Goal: Navigation & Orientation: Find specific page/section

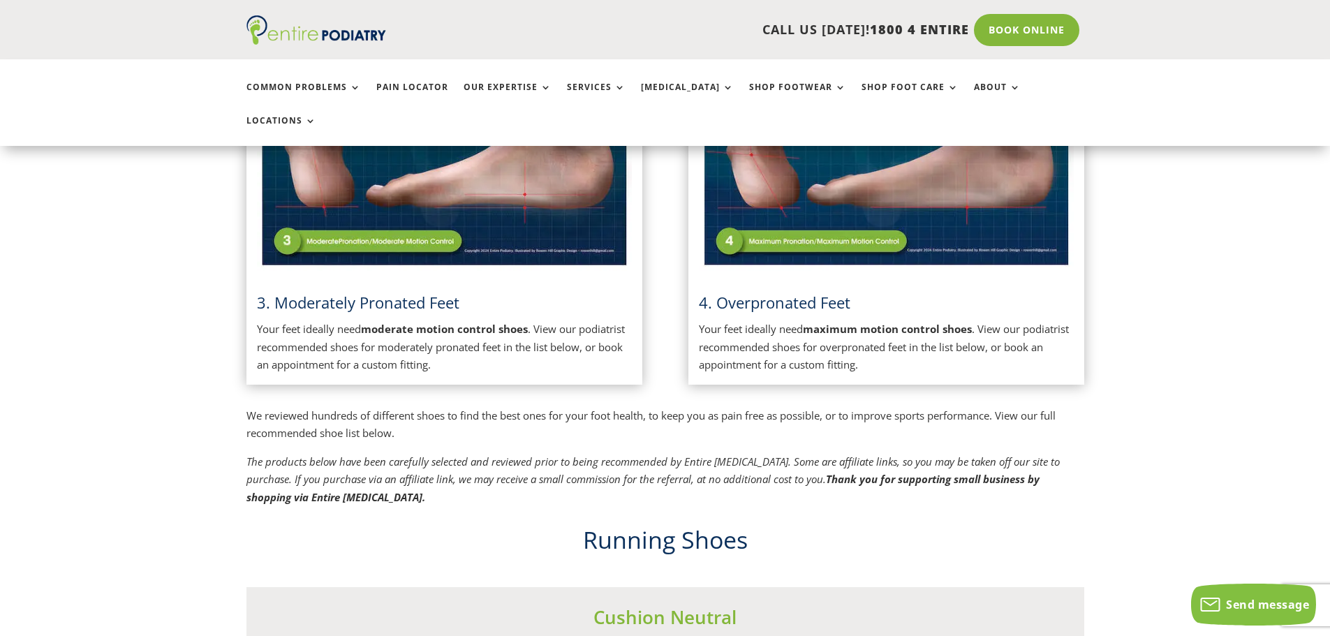
scroll to position [894, 0]
drag, startPoint x: 863, startPoint y: 125, endPoint x: 858, endPoint y: 133, distance: 9.7
click at [862, 127] on img at bounding box center [886, 138] width 375 height 265
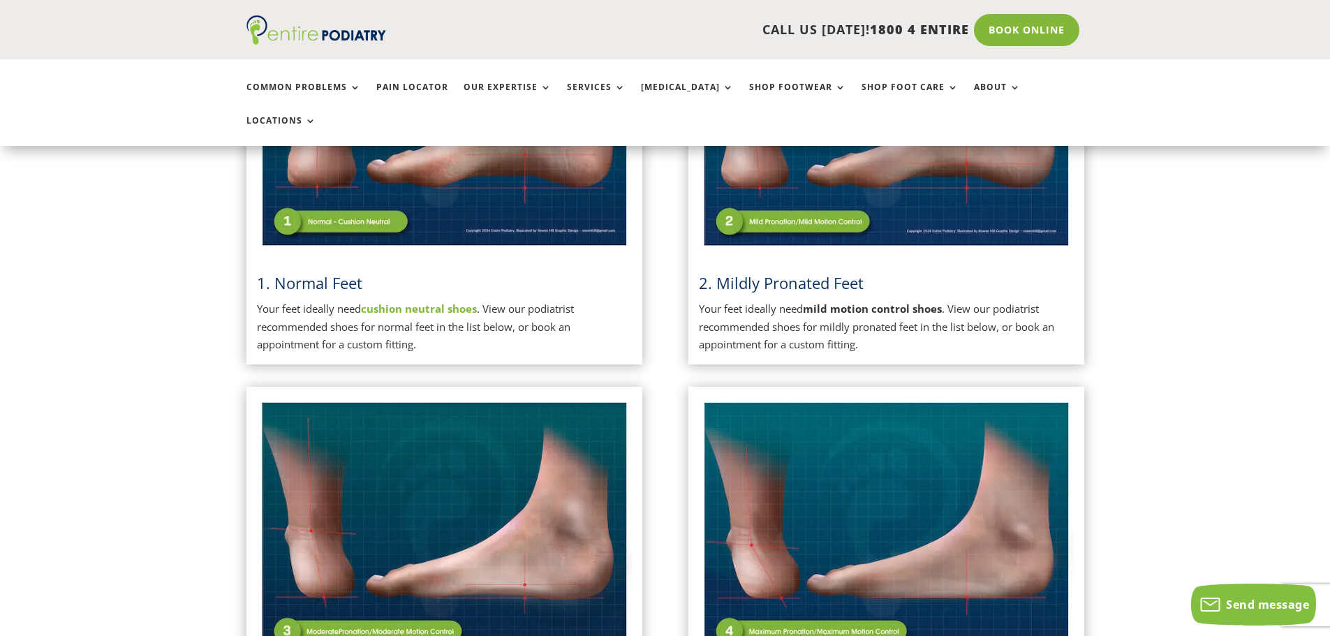
scroll to position [614, 0]
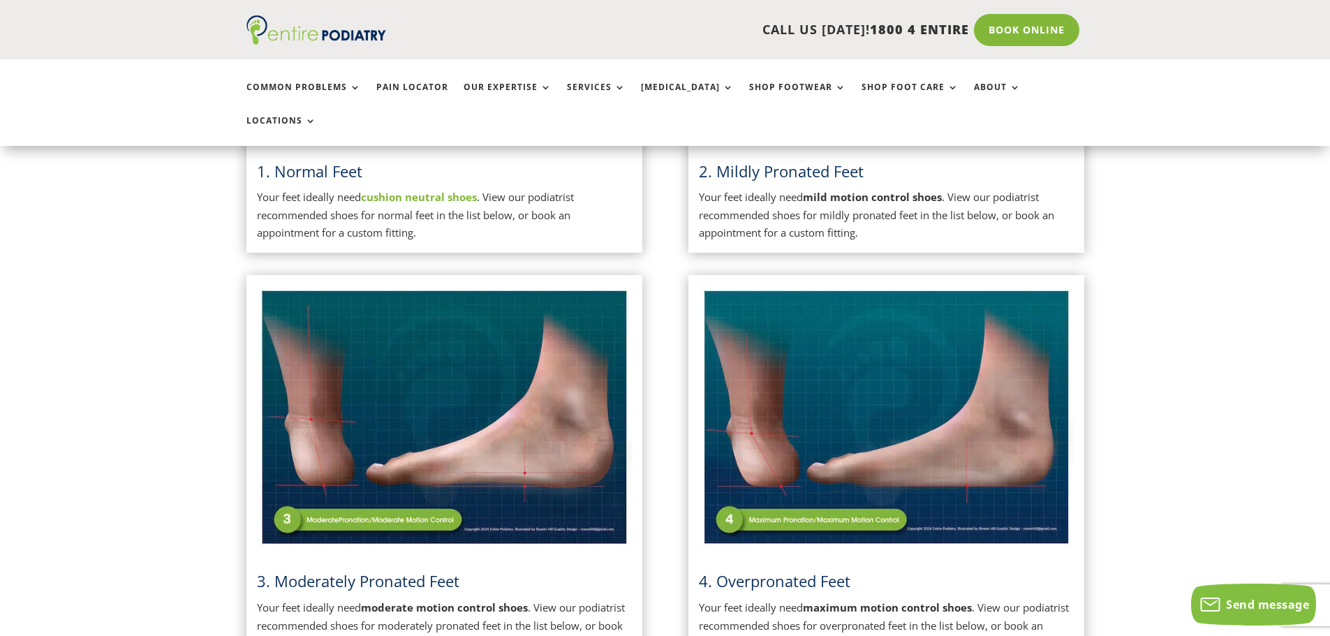
click at [722, 487] on img at bounding box center [886, 418] width 375 height 265
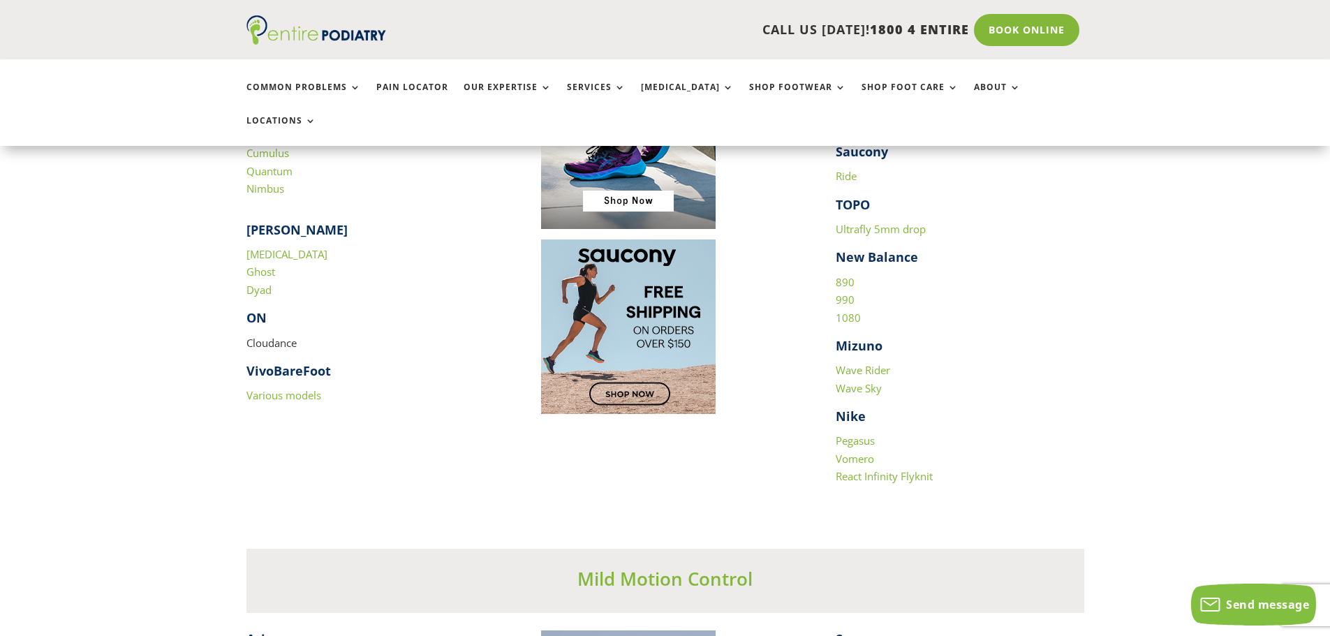
scroll to position [1508, 0]
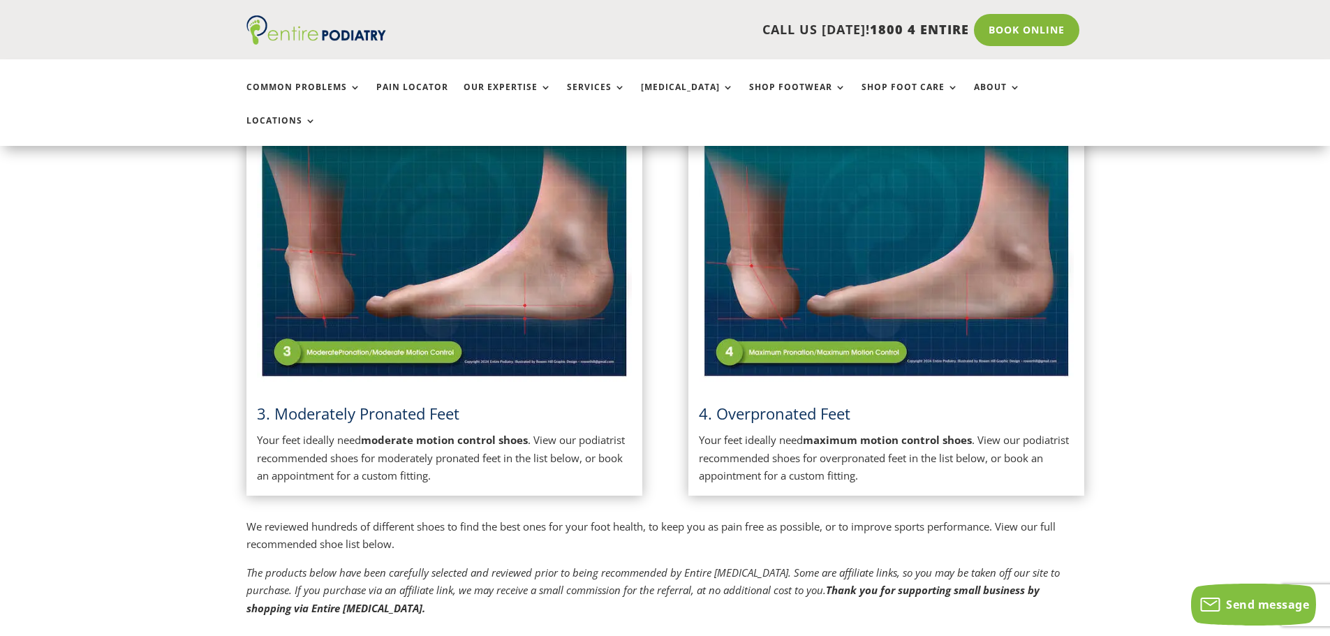
click at [444, 258] on img at bounding box center [444, 250] width 375 height 265
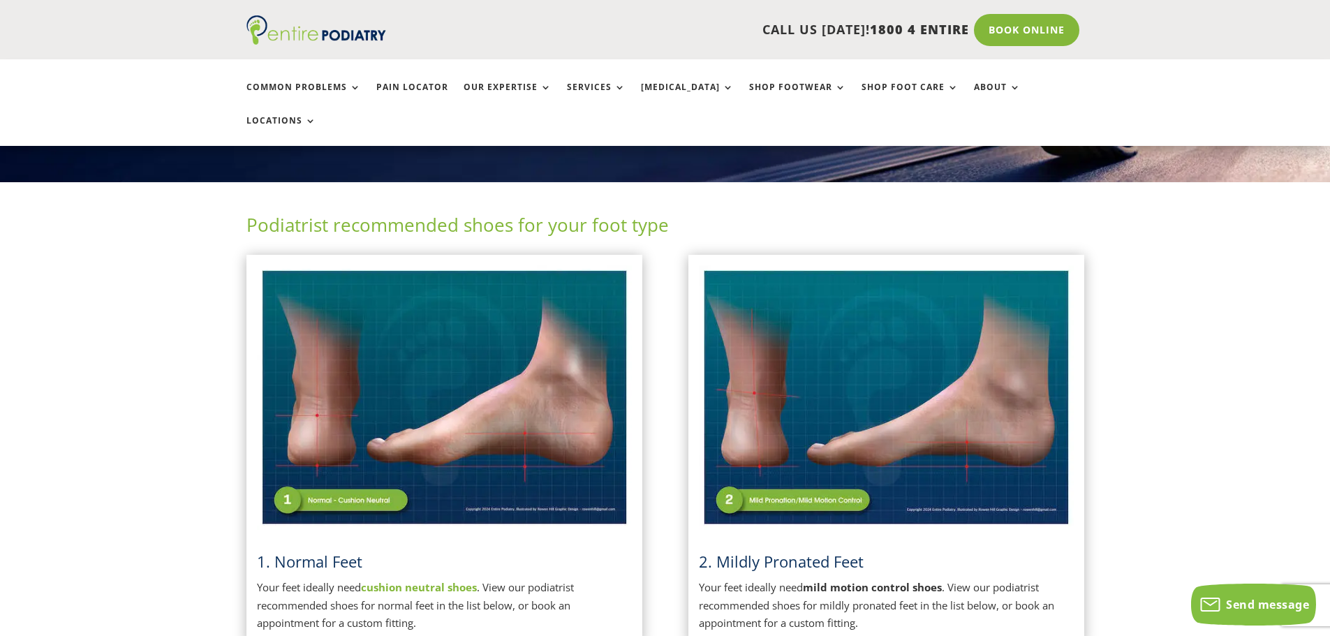
scroll to position [223, 0]
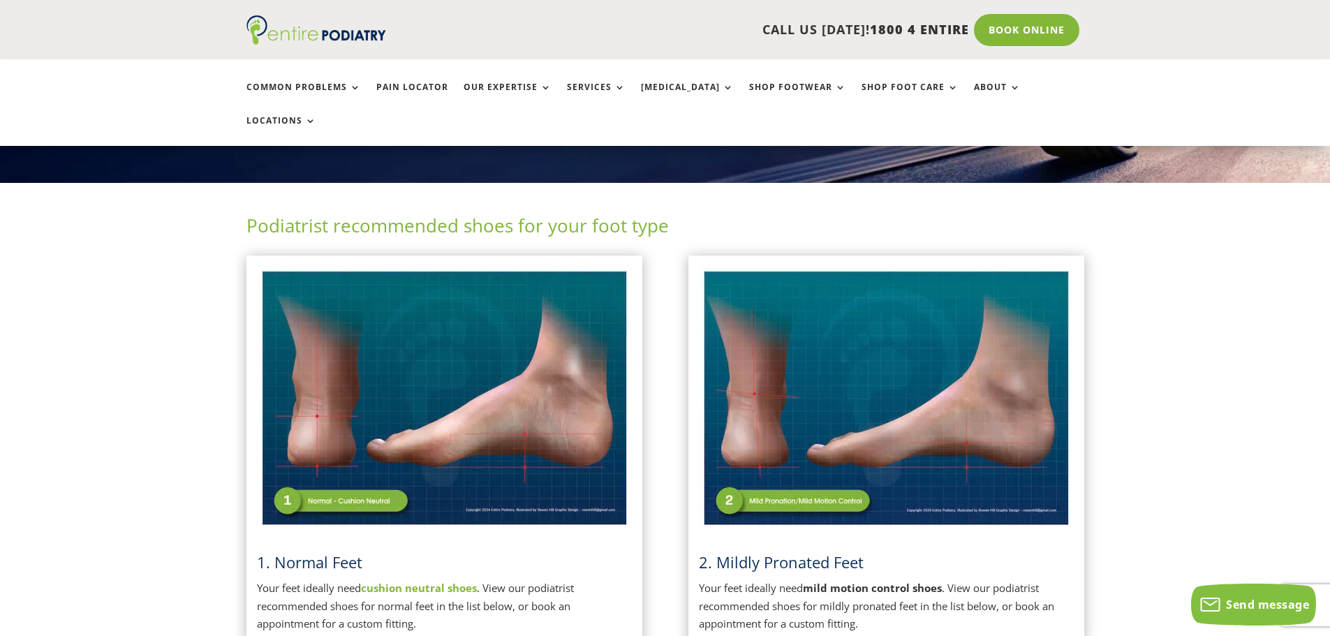
click at [484, 314] on img at bounding box center [444, 398] width 375 height 265
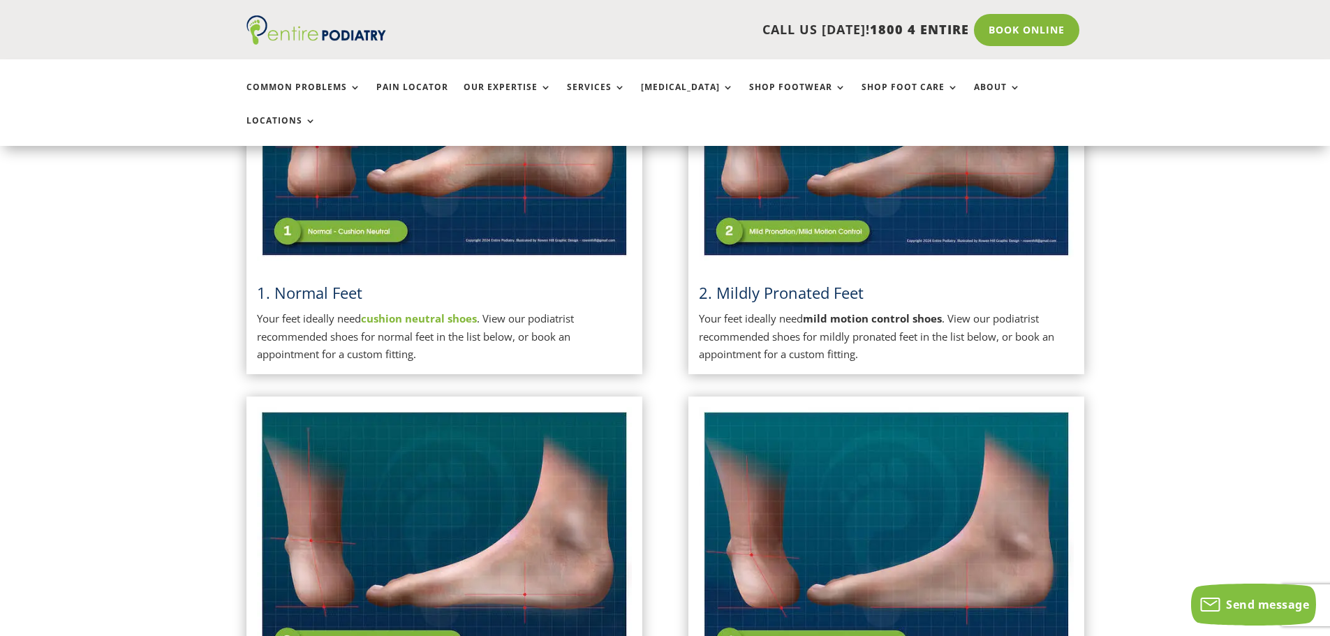
scroll to position [503, 0]
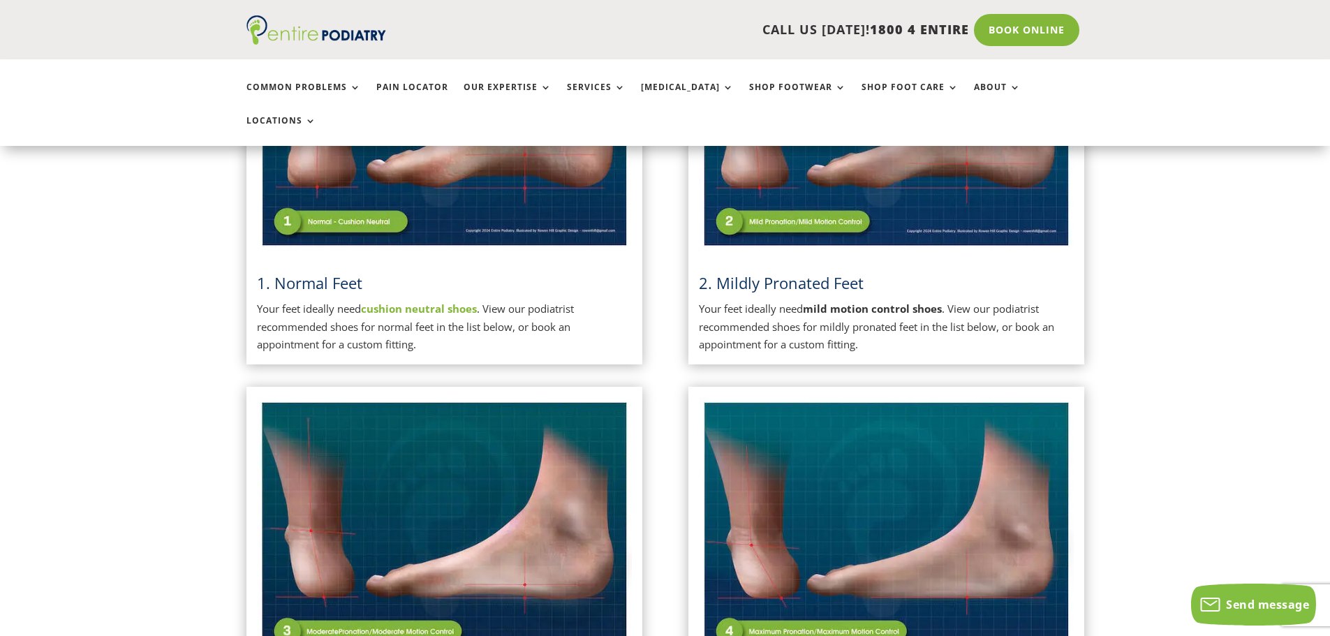
click at [883, 510] on img at bounding box center [886, 529] width 375 height 265
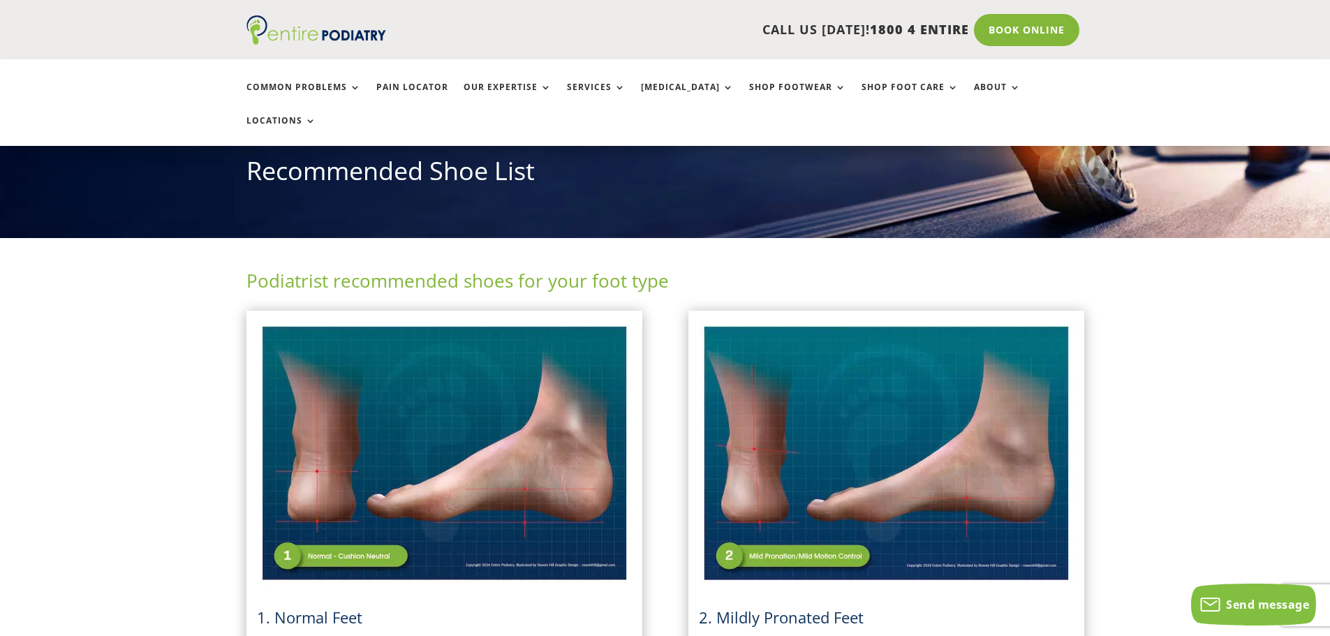
scroll to position [168, 0]
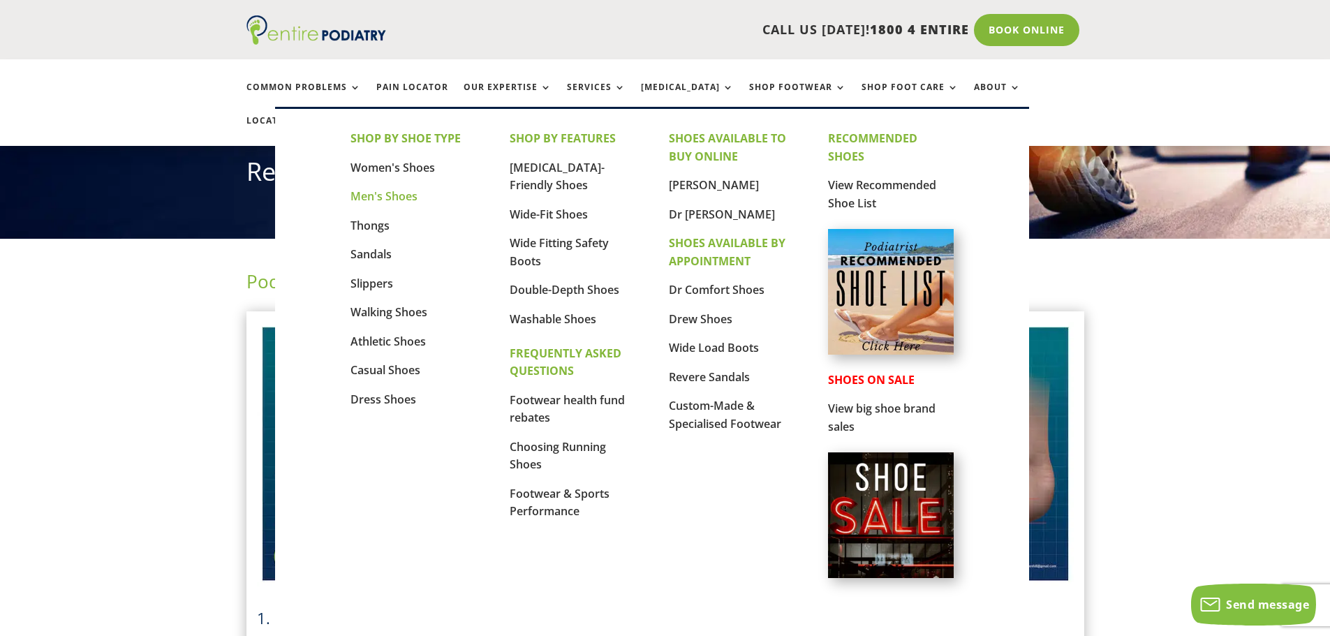
click at [396, 190] on link "Men's Shoes" at bounding box center [383, 195] width 67 height 15
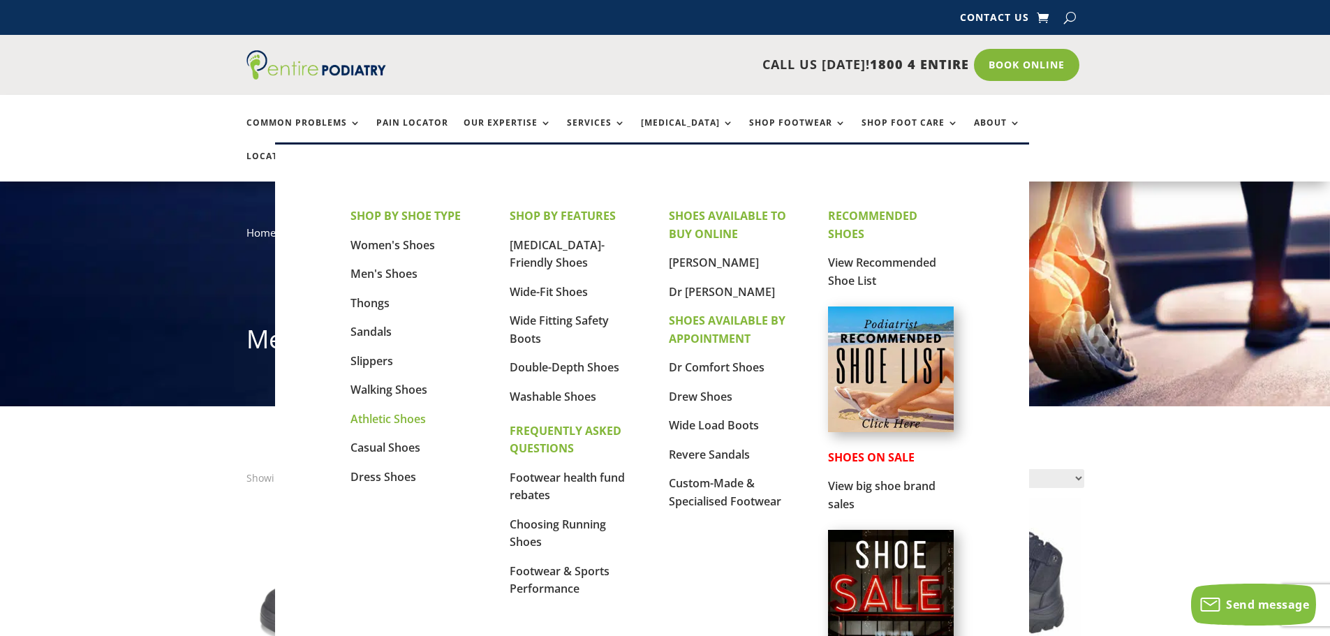
click at [378, 416] on link "Athletic Shoes" at bounding box center [387, 418] width 75 height 15
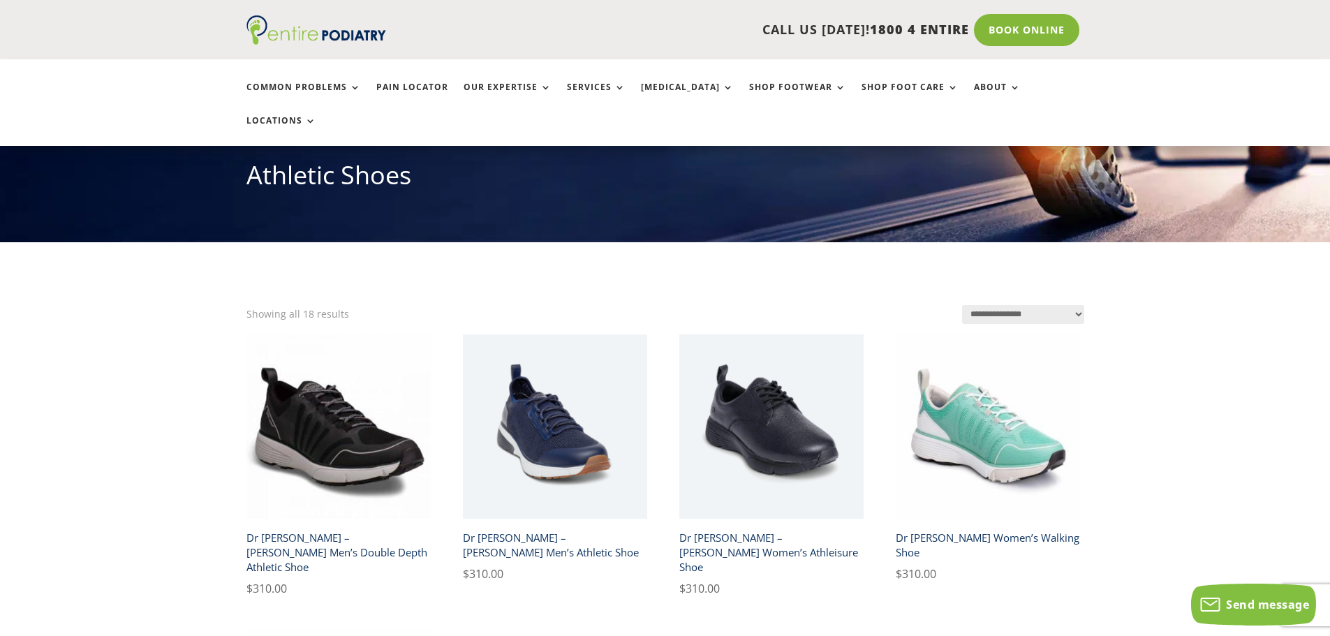
scroll to position [163, 0]
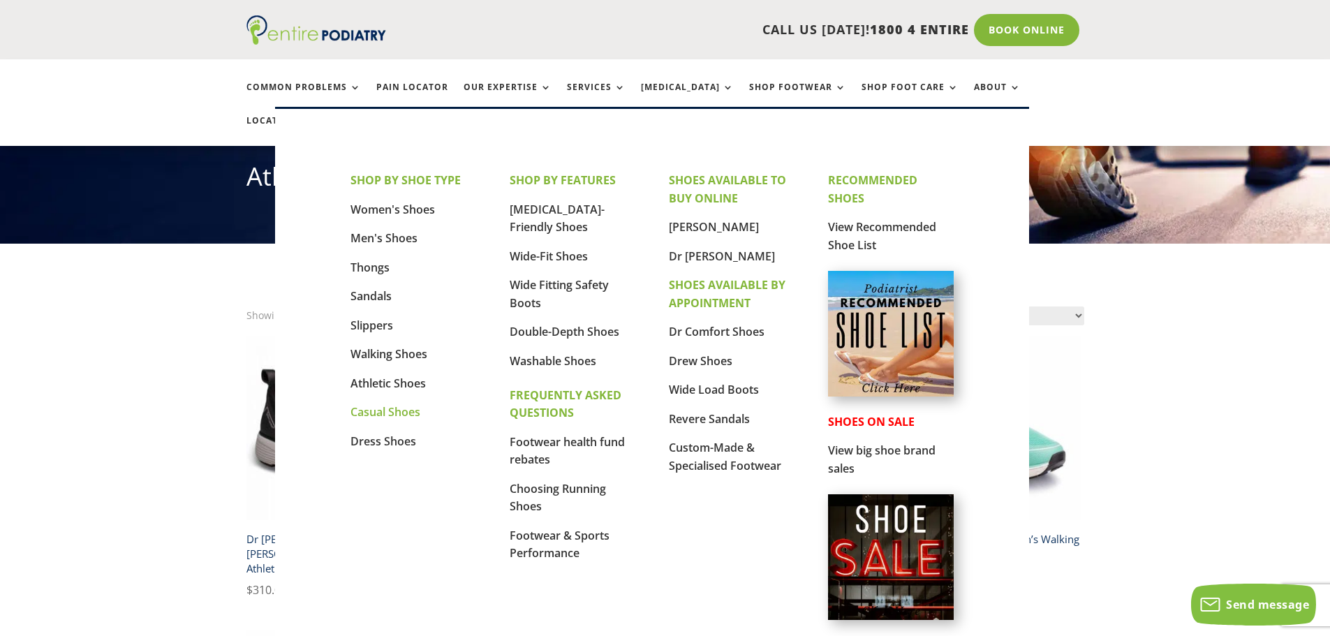
click at [388, 413] on link "Casual Shoes" at bounding box center [385, 411] width 70 height 15
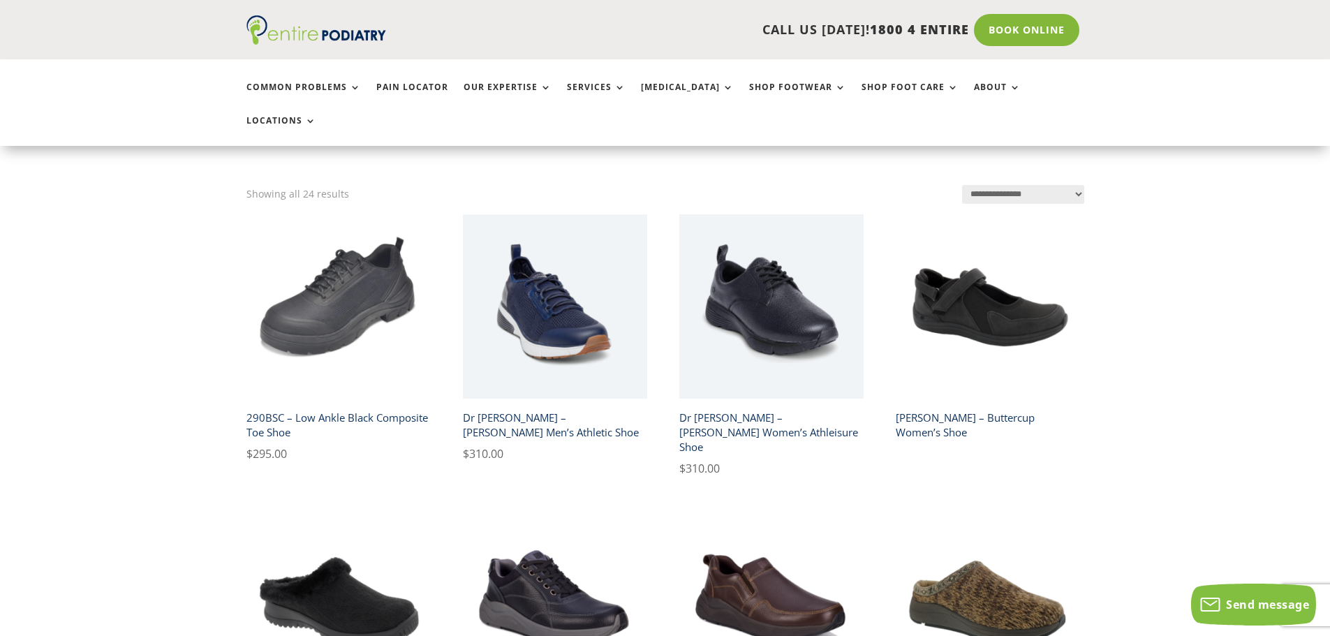
scroll to position [279, 0]
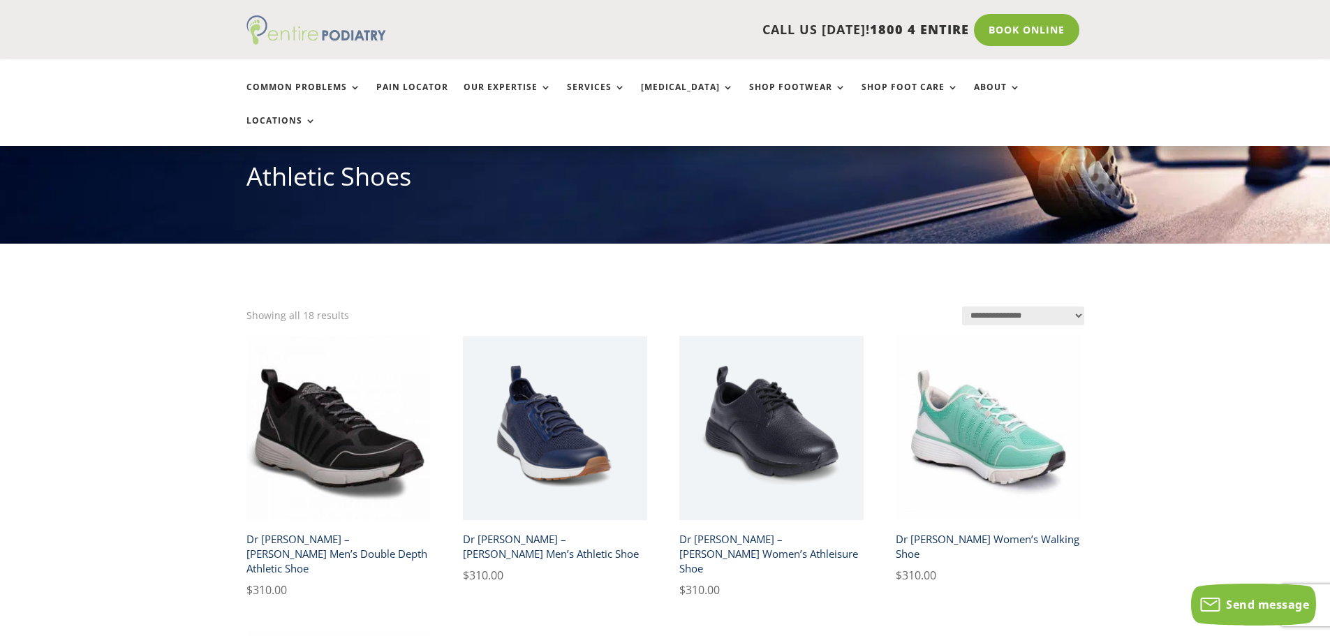
click at [336, 40] on img at bounding box center [316, 29] width 140 height 29
